Goal: Transaction & Acquisition: Book appointment/travel/reservation

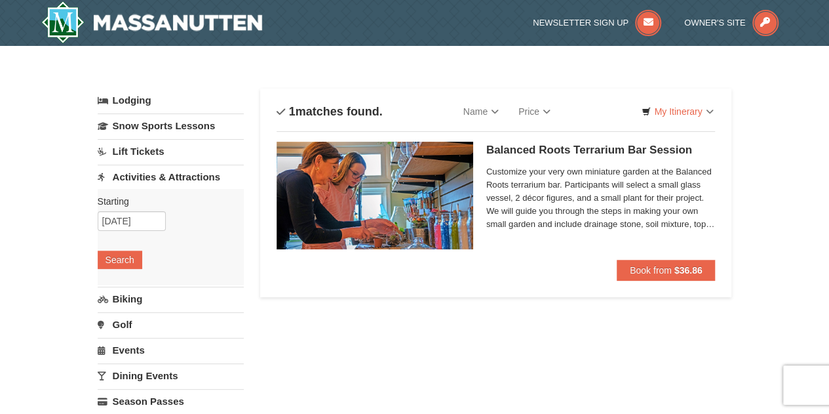
click at [146, 176] on link "Activities & Attractions" at bounding box center [171, 177] width 146 height 24
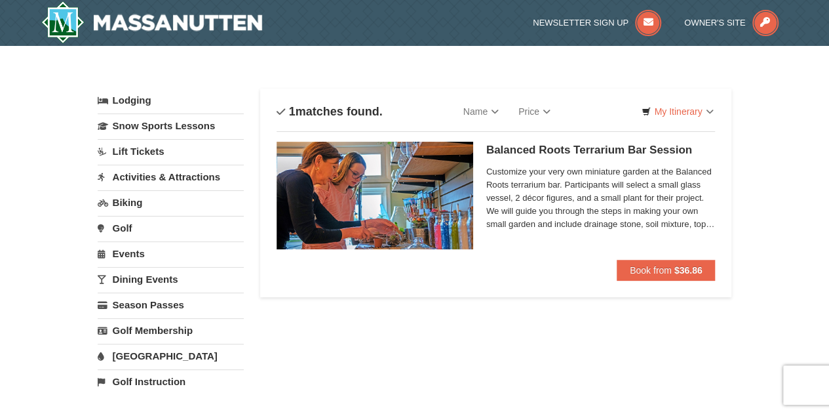
click at [146, 176] on link "Activities & Attractions" at bounding box center [171, 177] width 146 height 24
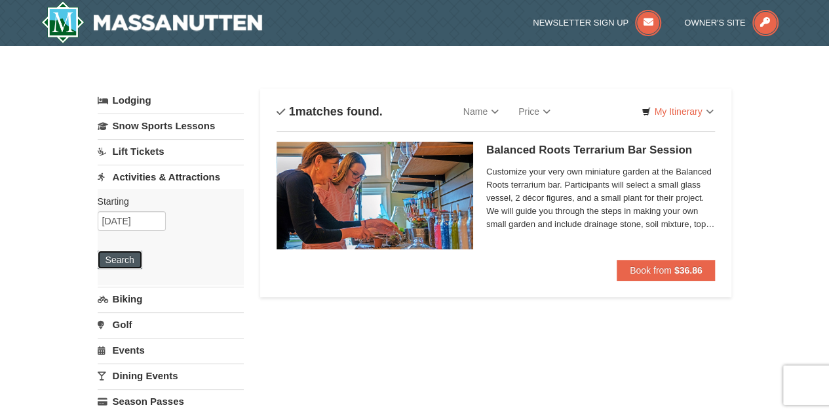
click at [128, 254] on button "Search" at bounding box center [120, 259] width 45 height 18
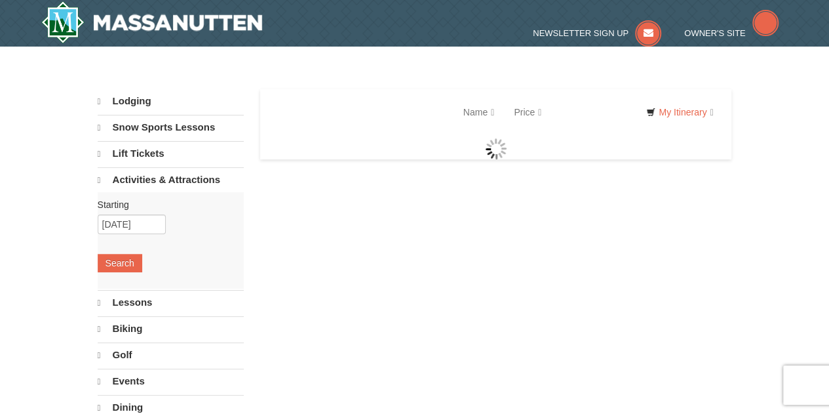
select select "10"
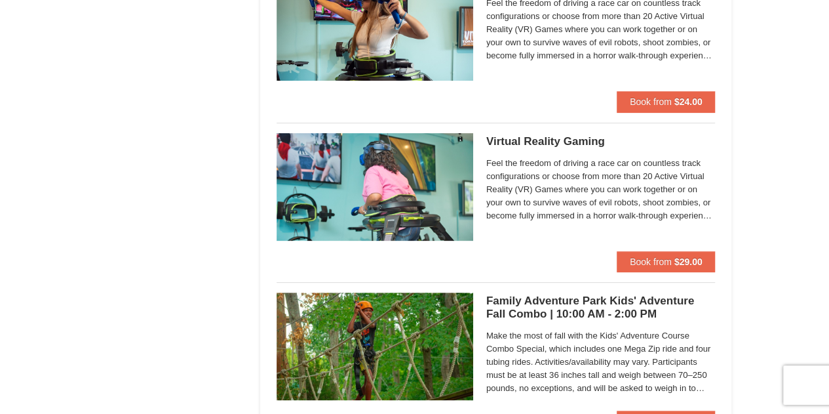
scroll to position [2561, 0]
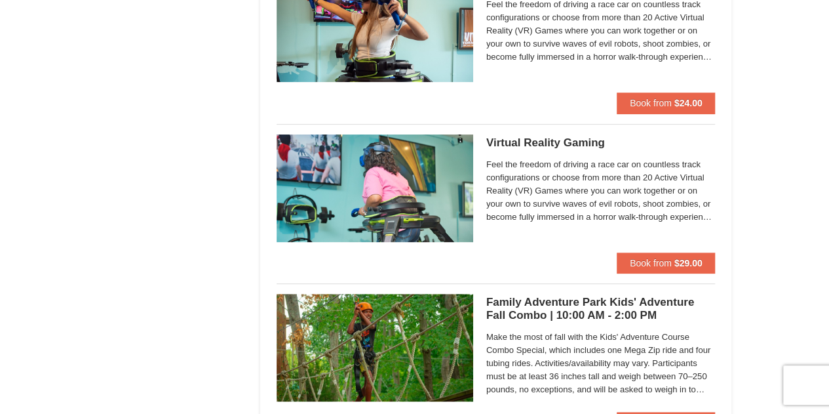
drag, startPoint x: 533, startPoint y: 183, endPoint x: 409, endPoint y: 194, distance: 124.4
drag, startPoint x: 409, startPoint y: 194, endPoint x: 649, endPoint y: 253, distance: 247.1
drag, startPoint x: 649, startPoint y: 253, endPoint x: 686, endPoint y: 182, distance: 80.3
drag, startPoint x: 686, startPoint y: 182, endPoint x: 783, endPoint y: 188, distance: 97.2
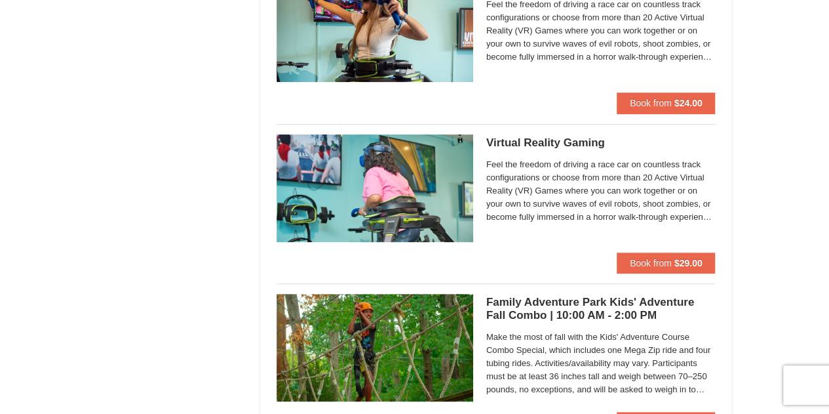
drag, startPoint x: 622, startPoint y: 191, endPoint x: 655, endPoint y: 186, distance: 33.2
click at [655, 186] on span "Feel the freedom of driving a race car on countless track configurations or cho…" at bounding box center [600, 191] width 229 height 66
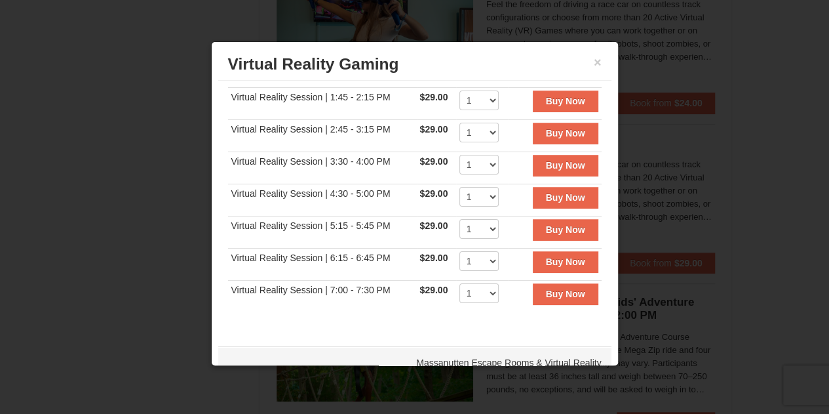
scroll to position [20, 0]
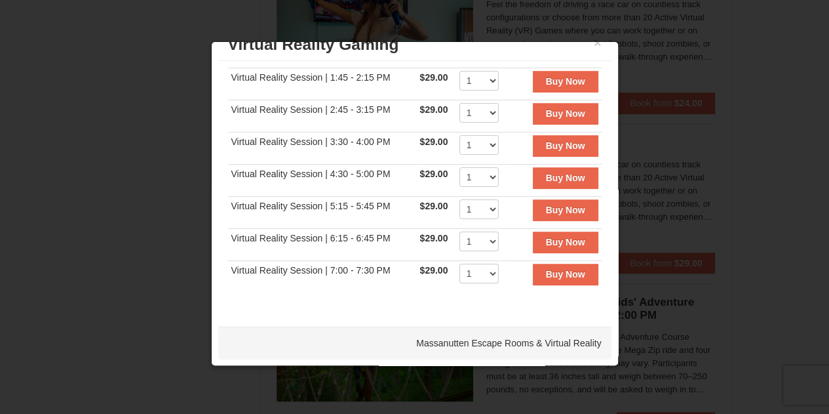
click at [768, 234] on div at bounding box center [414, 207] width 829 height 414
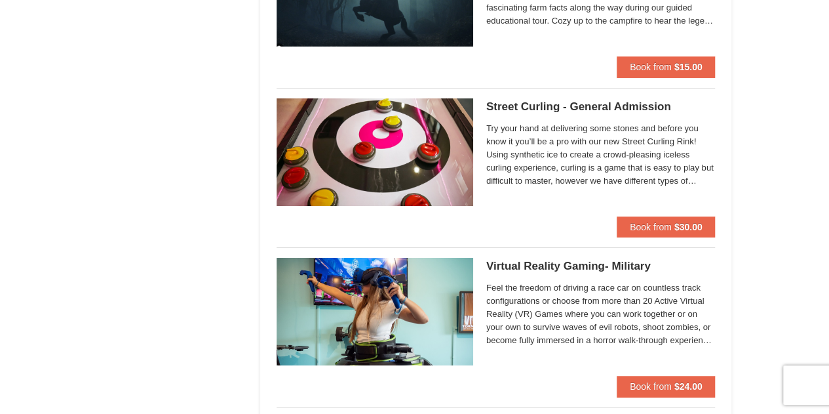
scroll to position [2273, 0]
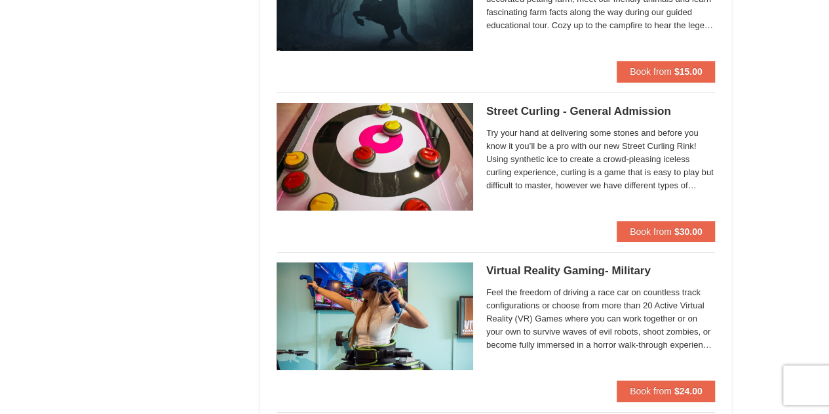
click at [606, 191] on div "Try your hand at delivering some stones and before you know it you’ll be a pro …" at bounding box center [600, 162] width 229 height 74
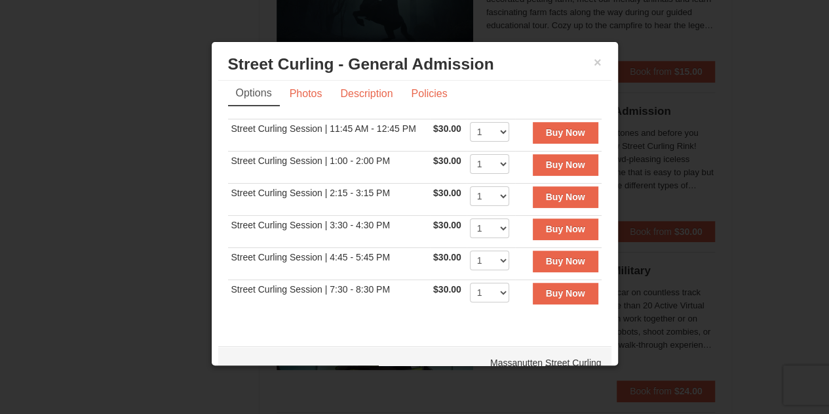
scroll to position [0, 0]
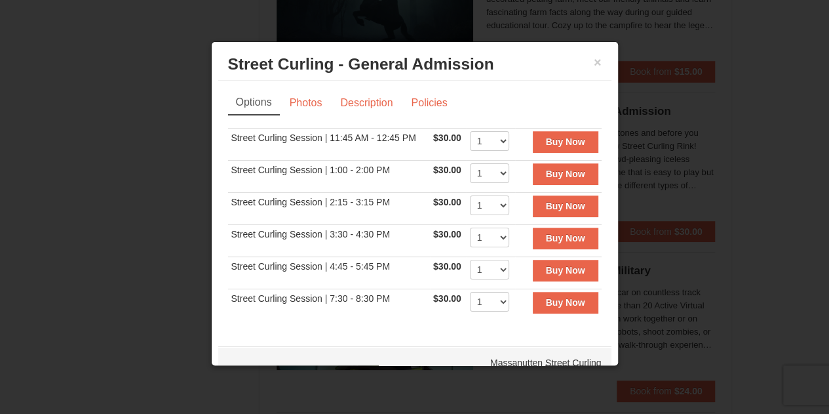
click at [794, 137] on div at bounding box center [414, 207] width 829 height 414
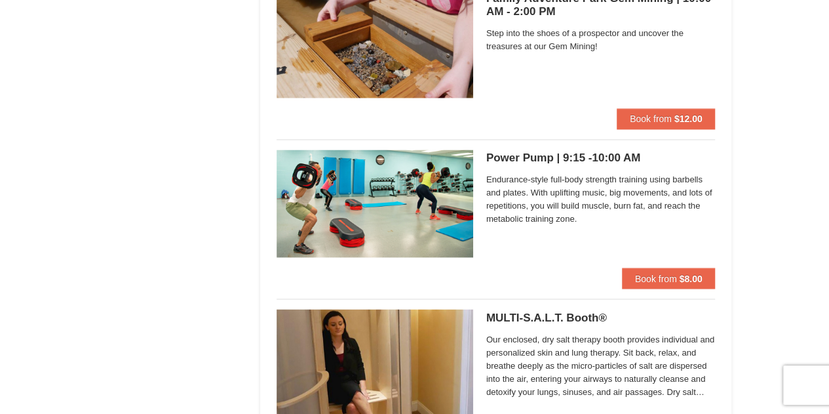
scroll to position [3508, 0]
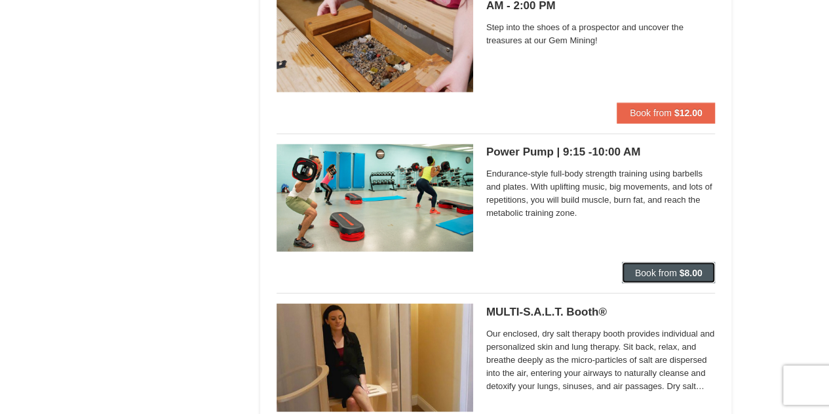
click at [641, 262] on button "Book from $8.00" at bounding box center [669, 272] width 94 height 21
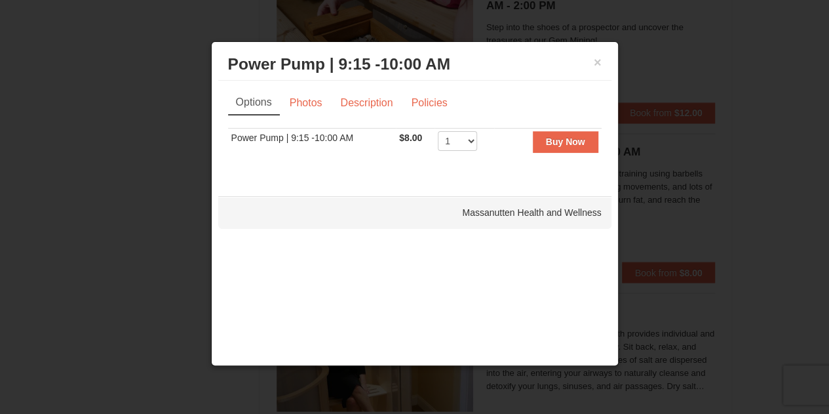
click at [768, 222] on div at bounding box center [414, 207] width 829 height 414
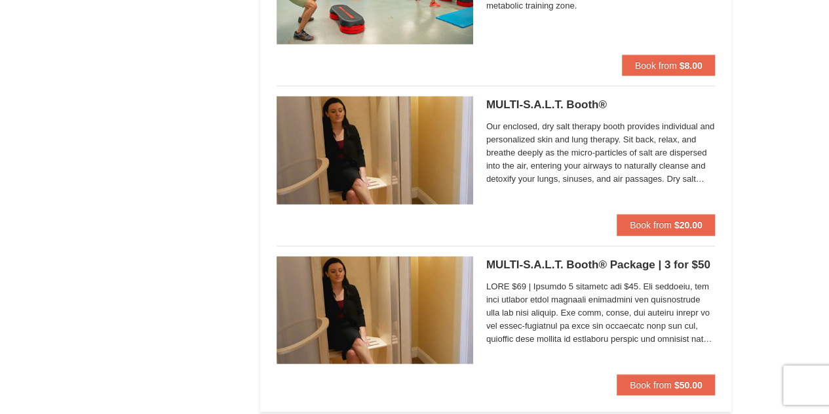
scroll to position [3701, 0]
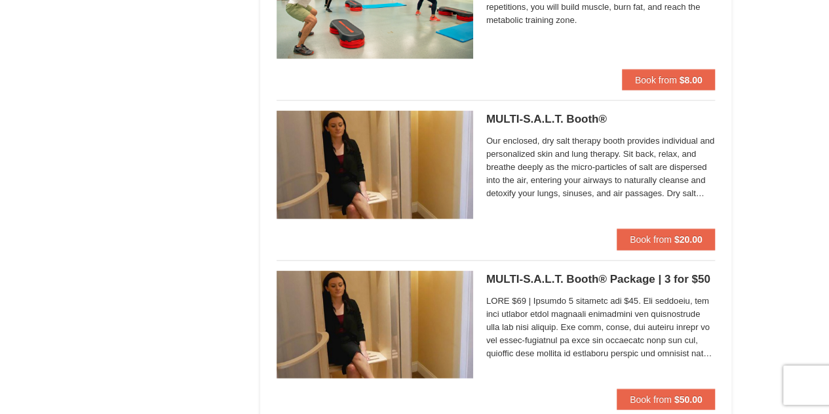
click at [593, 189] on span "Our enclosed, dry salt therapy booth provides individual and personalized skin …" at bounding box center [600, 167] width 229 height 66
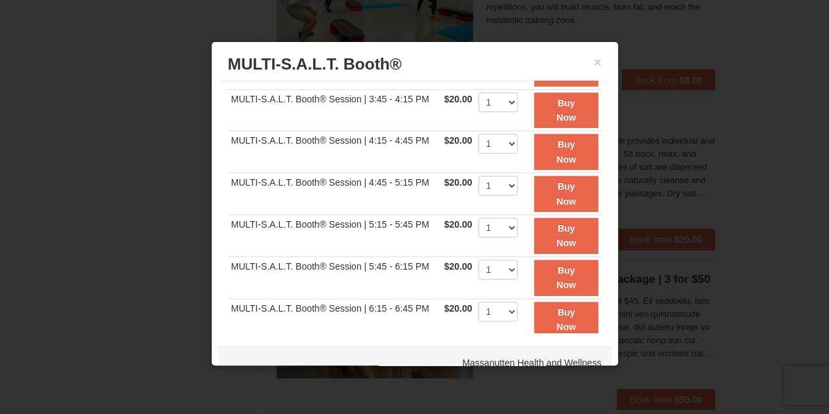
scroll to position [419, 0]
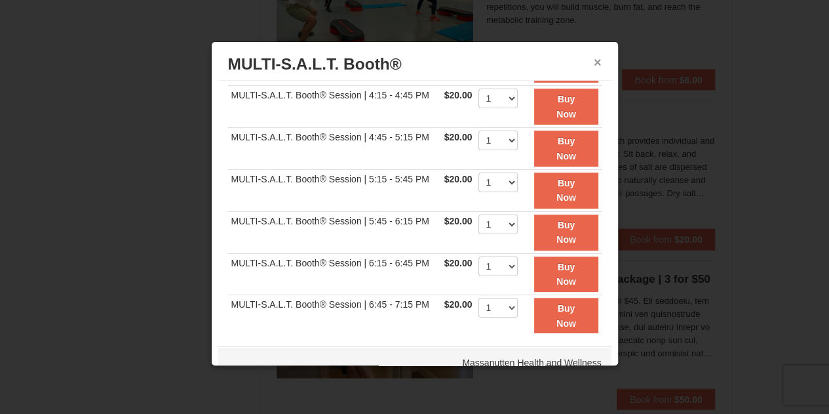
click at [594, 66] on button "×" at bounding box center [598, 62] width 8 height 13
